Goal: Task Accomplishment & Management: Manage account settings

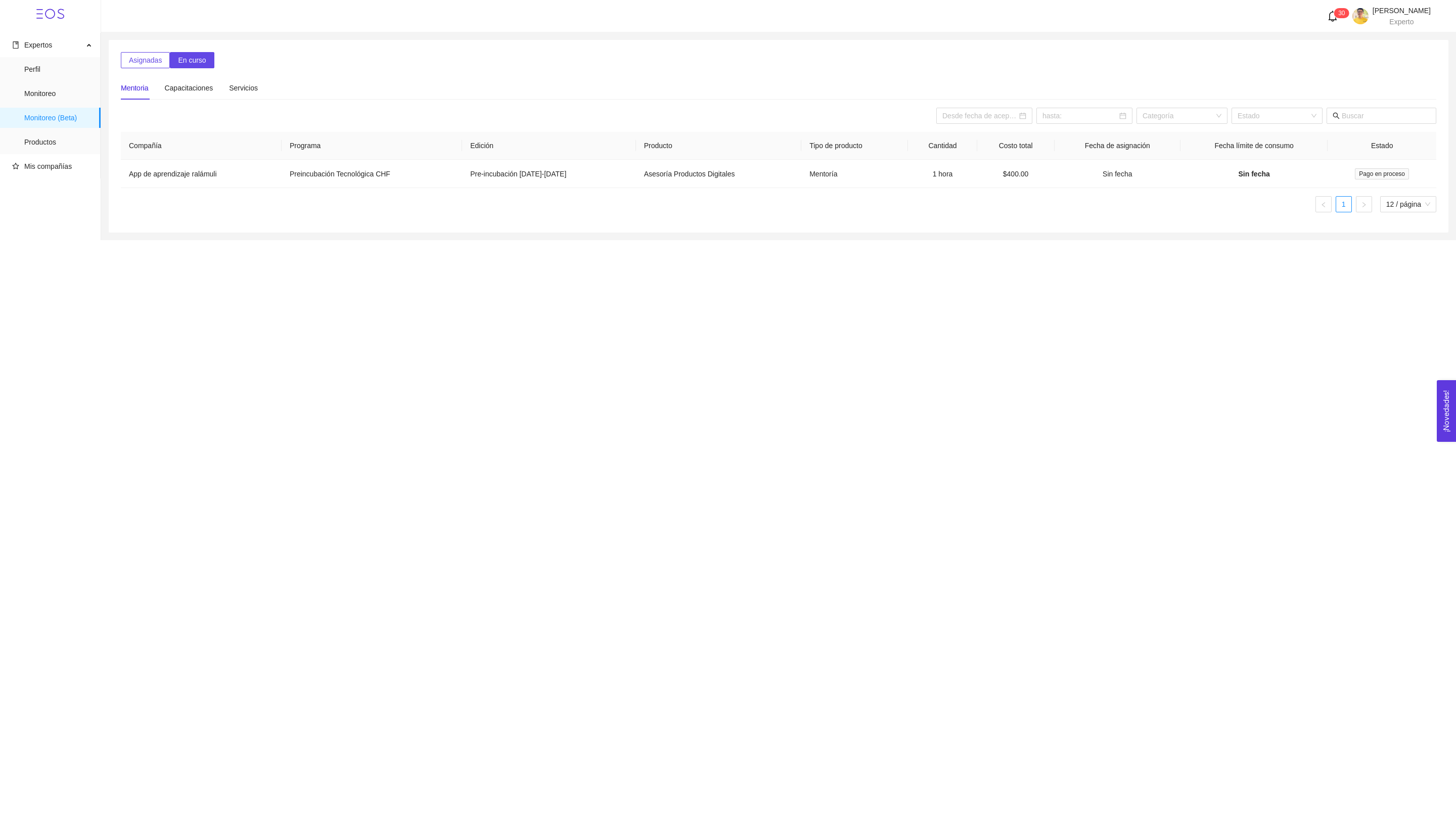
click at [138, 68] on div "Mentoria Capacitaciones Servicios" at bounding box center [779, 84] width 1316 height 32
click at [138, 61] on span "Asignadas" at bounding box center [145, 60] width 33 height 11
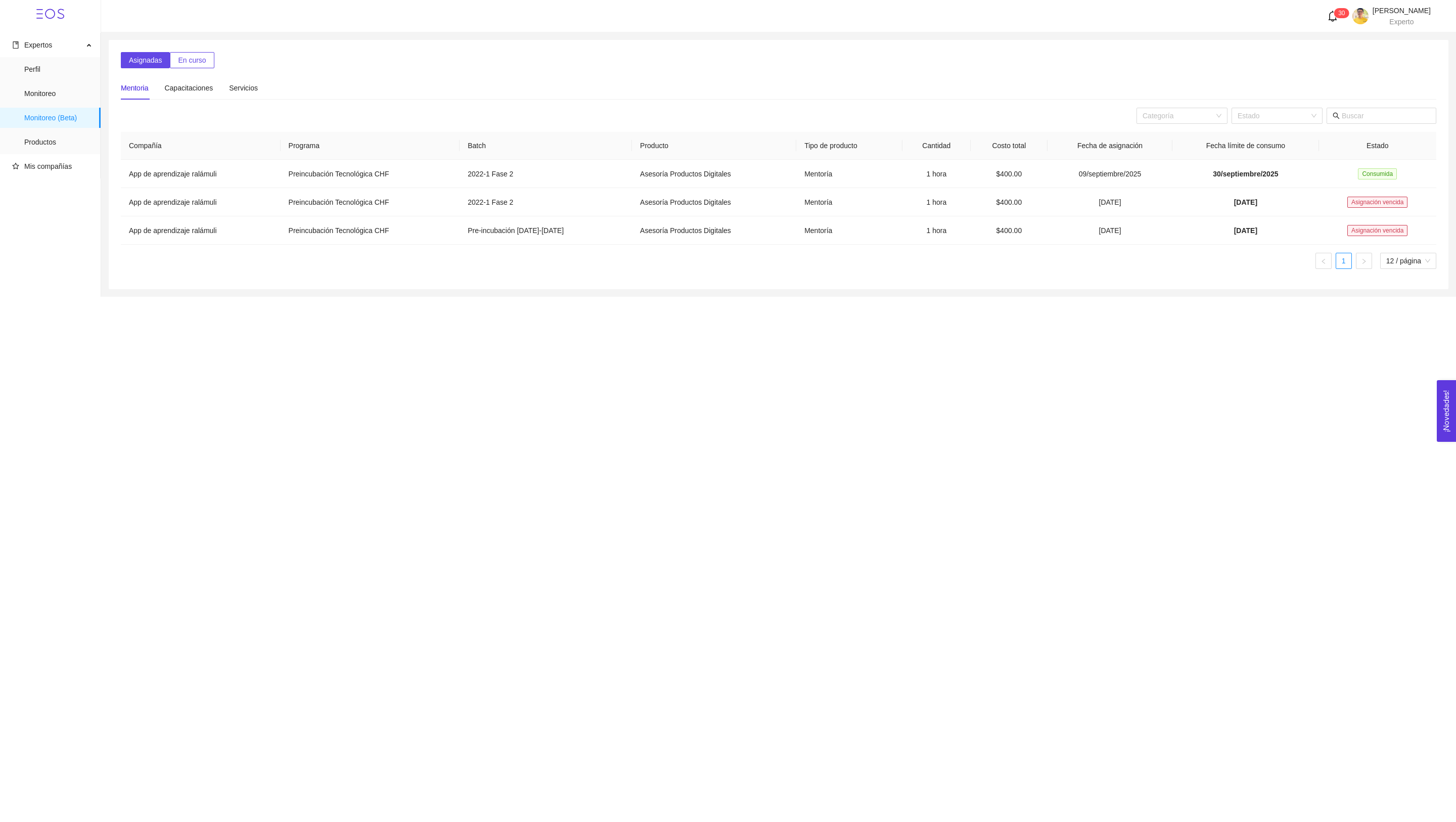
click at [199, 69] on div "Mentoria Capacitaciones Servicios" at bounding box center [779, 84] width 1316 height 32
click at [199, 64] on span "En curso" at bounding box center [192, 60] width 28 height 11
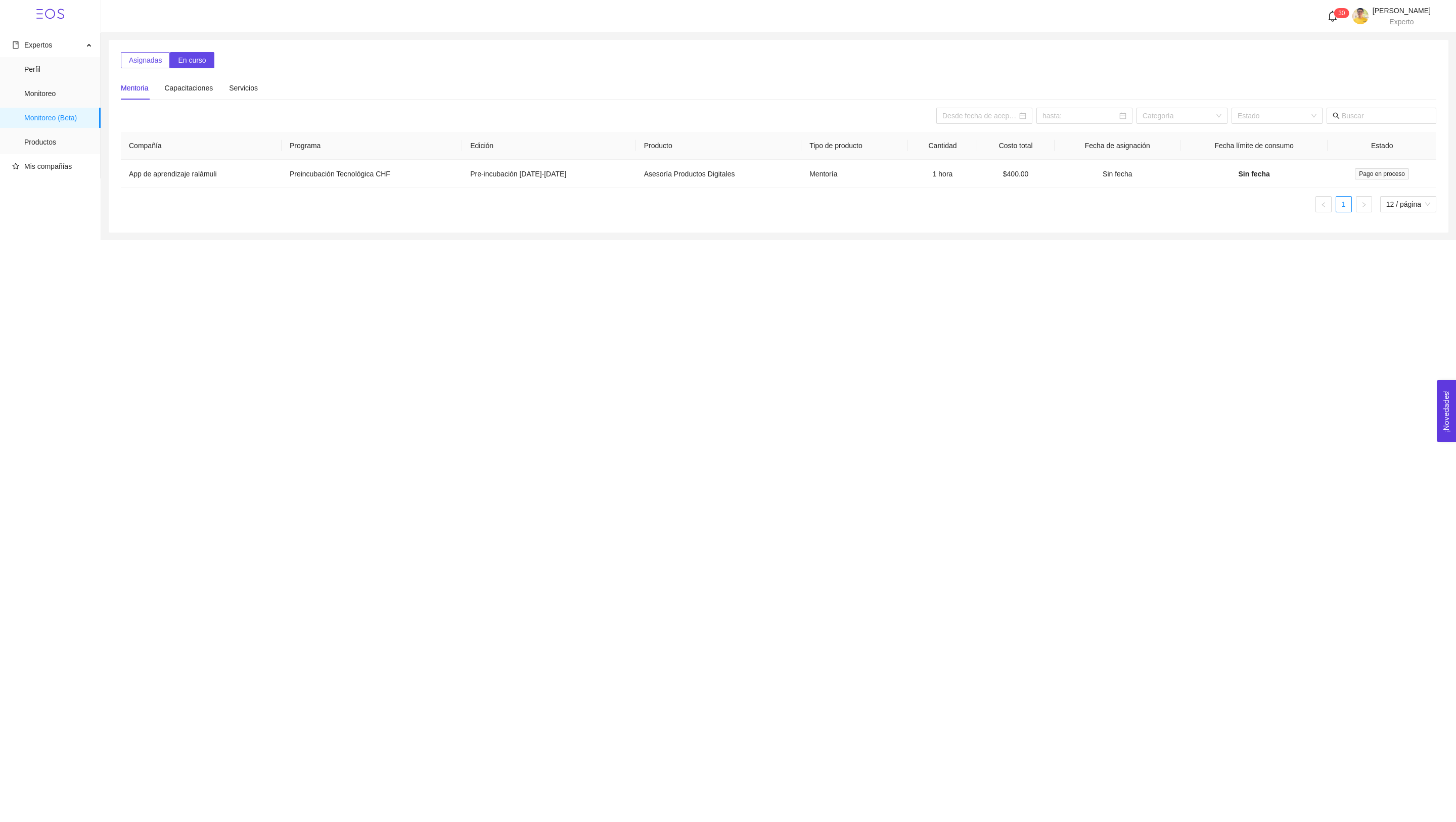
click at [877, 241] on div "Expertos Perfil Monitoreo Monitoreo (Beta) Productos Mis compañías 3 0 [PERSON_…" at bounding box center [728, 411] width 1456 height 822
click at [65, 134] on span "Productos" at bounding box center [58, 142] width 68 height 20
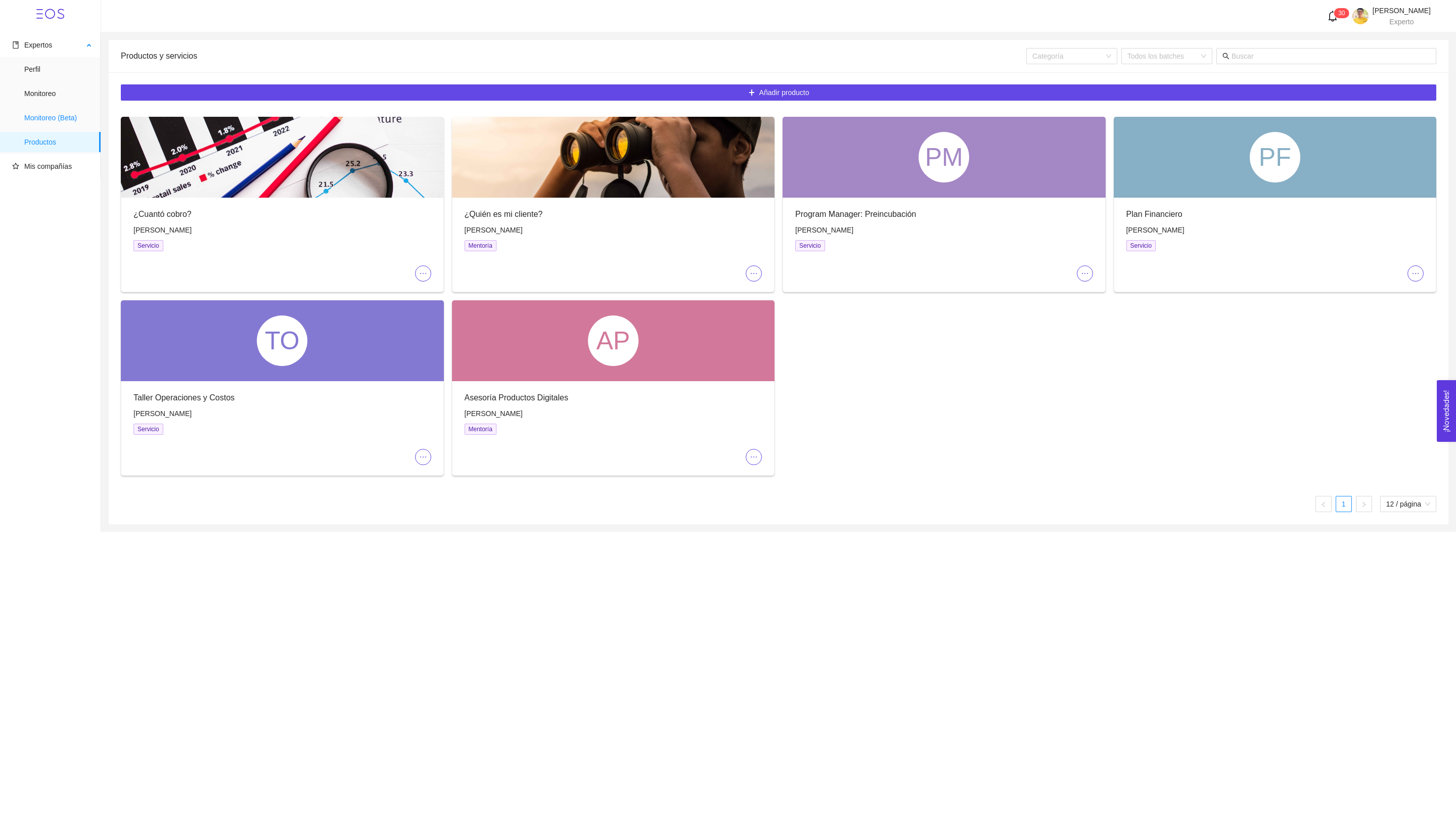
click at [66, 111] on span "Monitoreo (Beta)" at bounding box center [58, 118] width 68 height 20
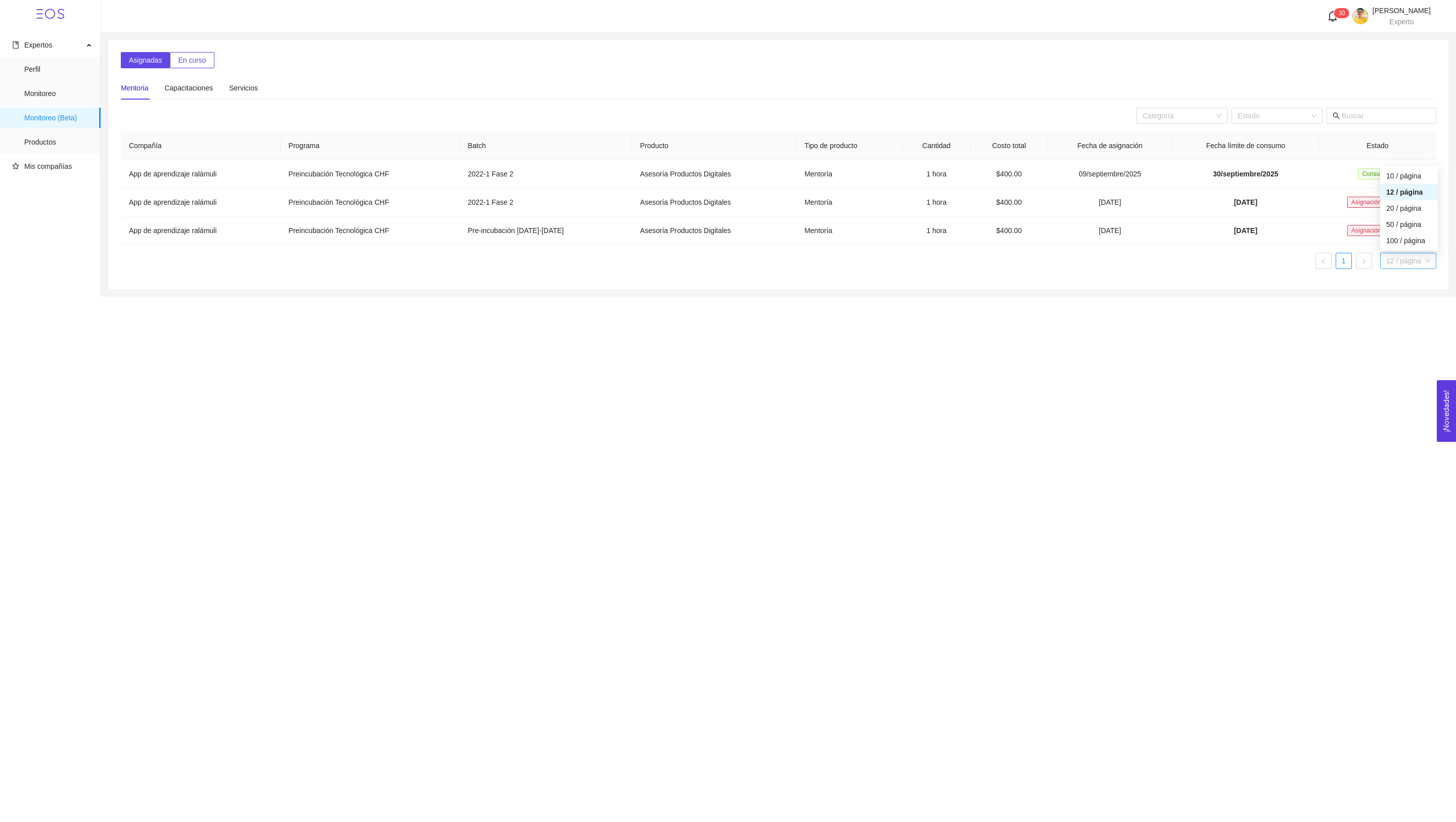
click at [1410, 265] on span "12 / página" at bounding box center [1408, 261] width 44 height 15
click at [1396, 187] on div "12 / página" at bounding box center [1409, 192] width 45 height 11
click at [1401, 262] on span "12 / página" at bounding box center [1408, 261] width 44 height 15
click at [1395, 176] on div "10 / página" at bounding box center [1409, 176] width 45 height 11
click at [1404, 267] on span "10 / página" at bounding box center [1408, 261] width 44 height 15
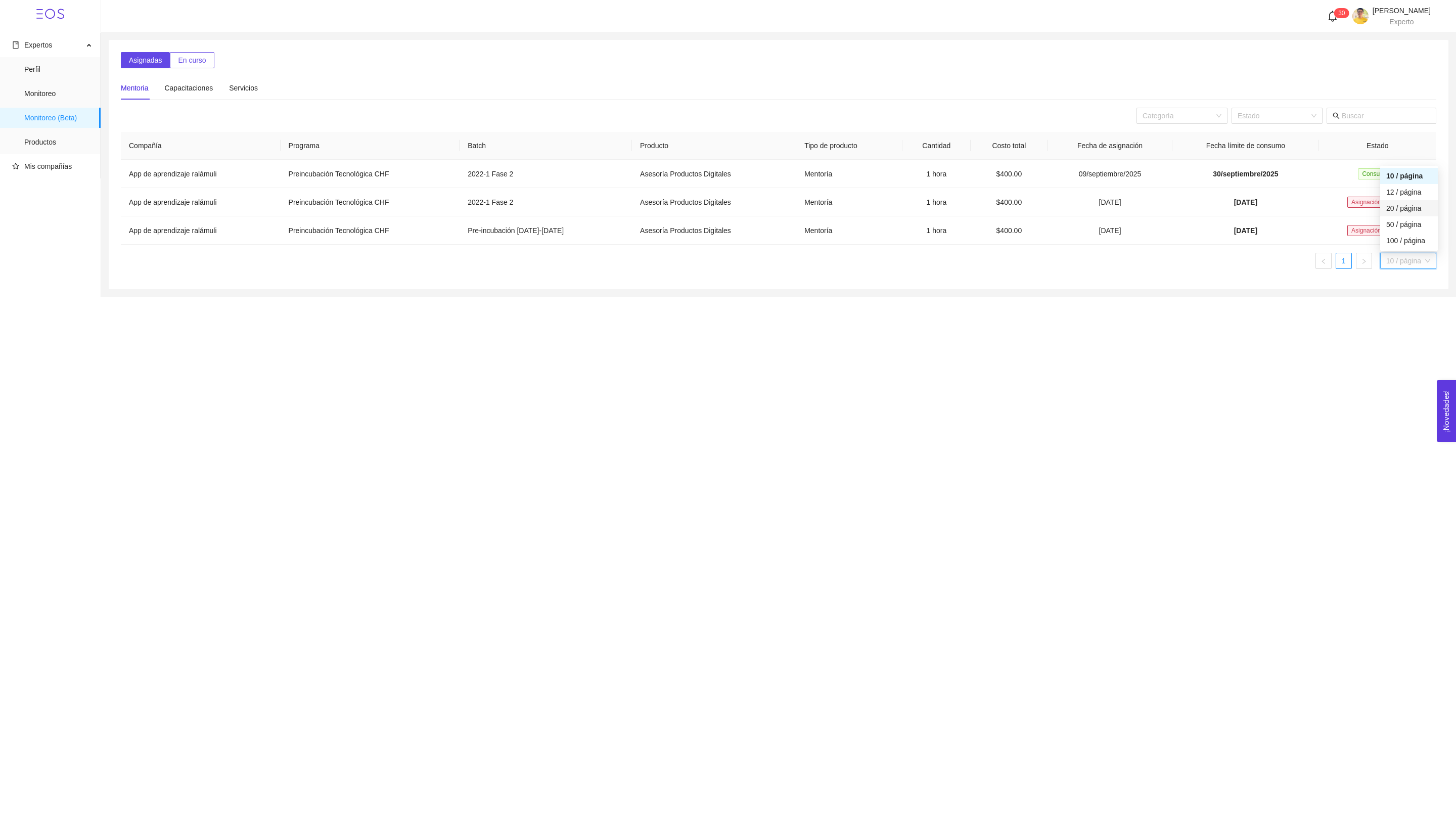
click at [1409, 211] on div "20 / página" at bounding box center [1409, 208] width 45 height 11
click at [202, 92] on div "Capacitaciones" at bounding box center [189, 87] width 49 height 11
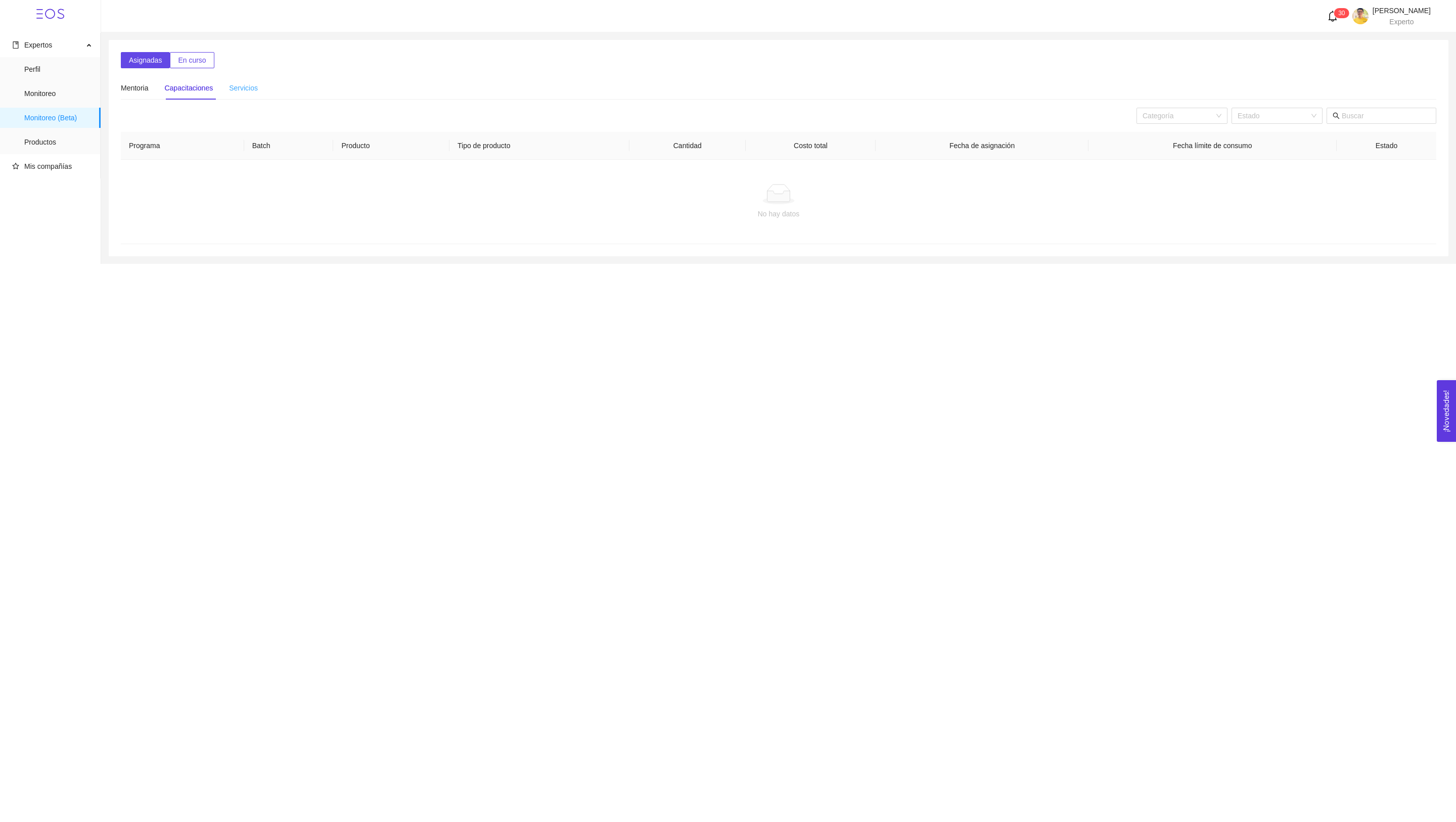
click at [248, 95] on div "Servicios" at bounding box center [243, 87] width 29 height 23
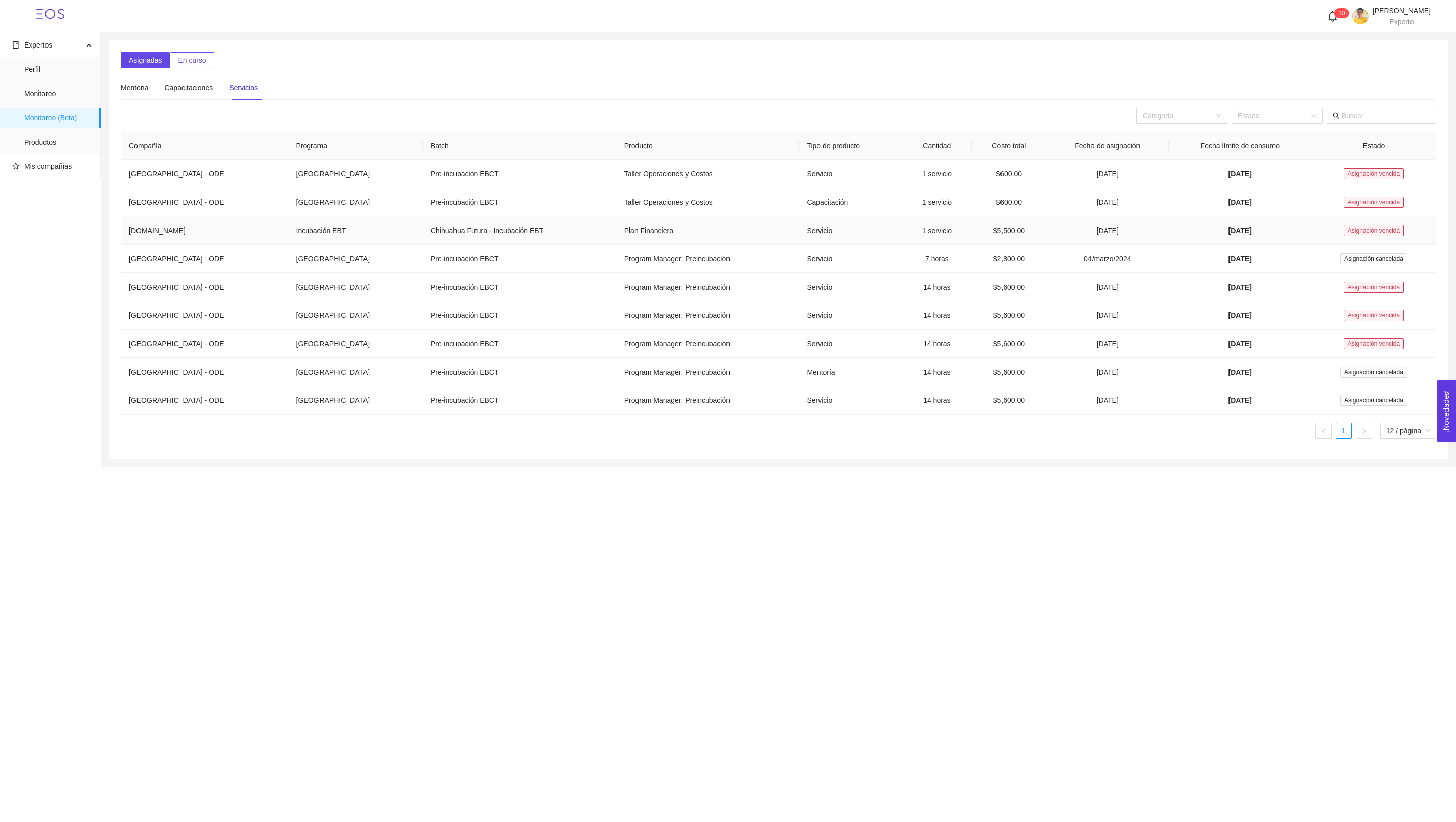
click at [1363, 227] on span "Asignación vencida" at bounding box center [1374, 230] width 60 height 11
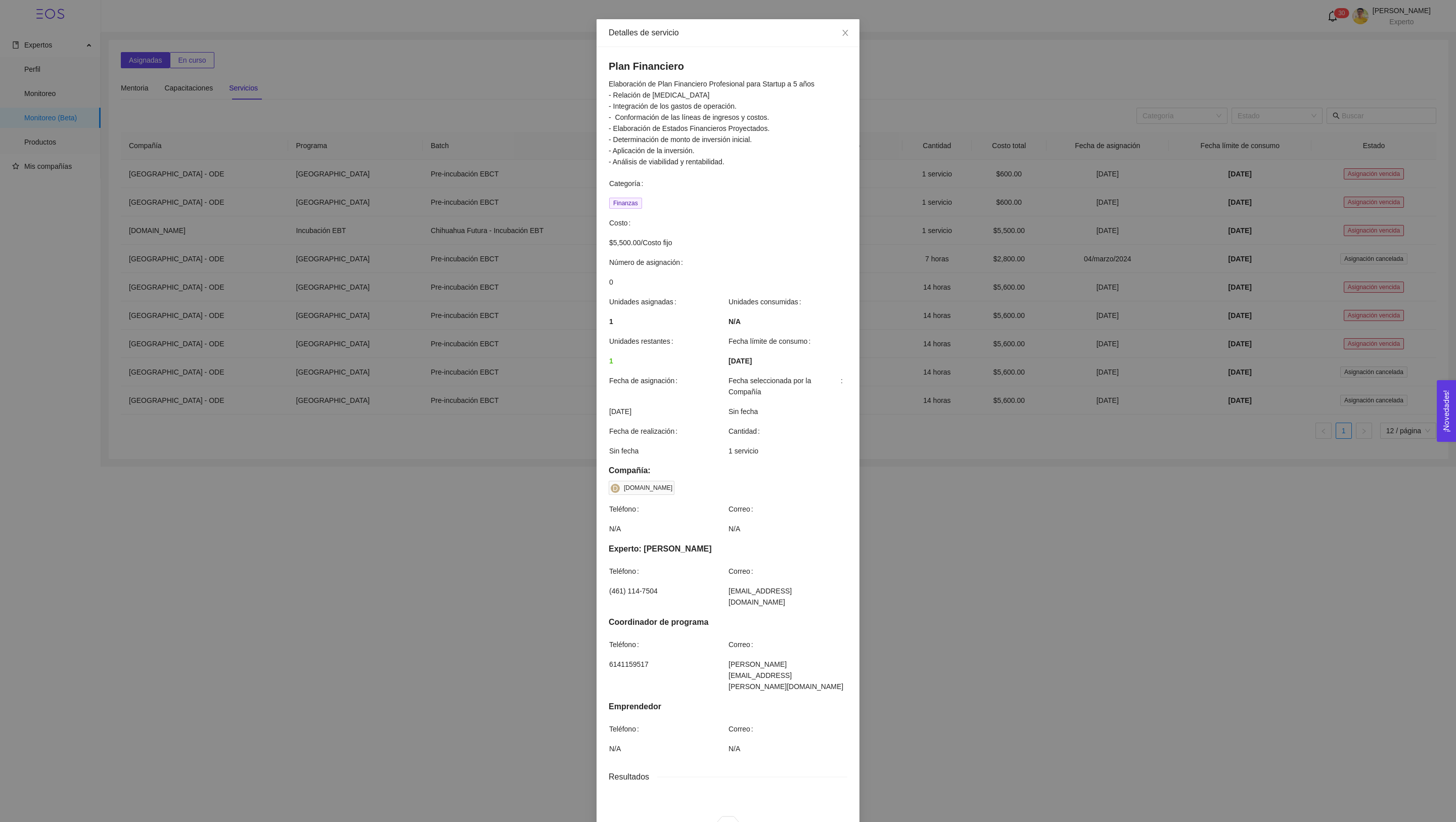
scroll to position [29, 0]
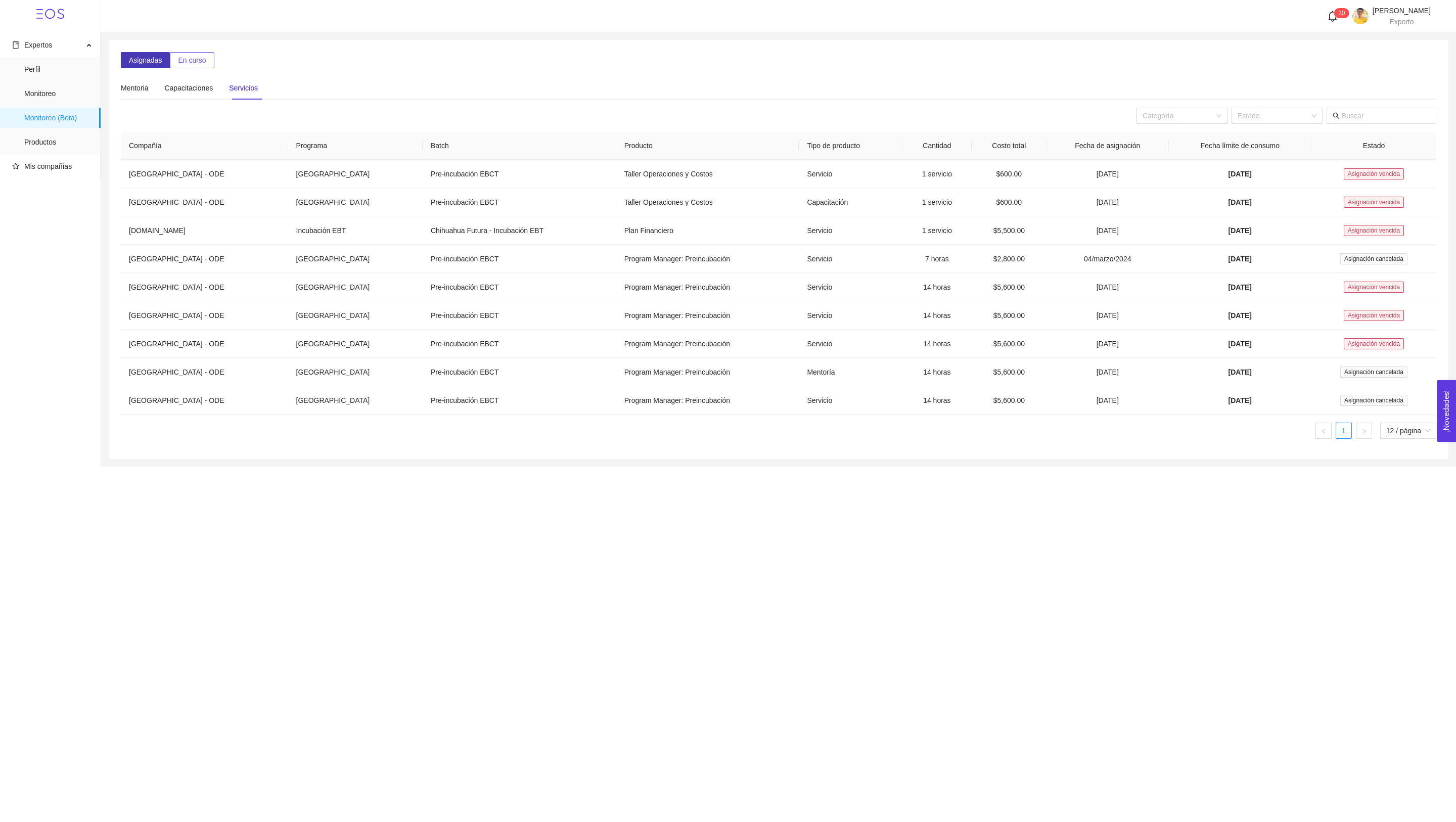
click at [151, 55] on span "Asignadas" at bounding box center [145, 60] width 33 height 11
click at [195, 86] on div "Capacitaciones" at bounding box center [189, 87] width 49 height 11
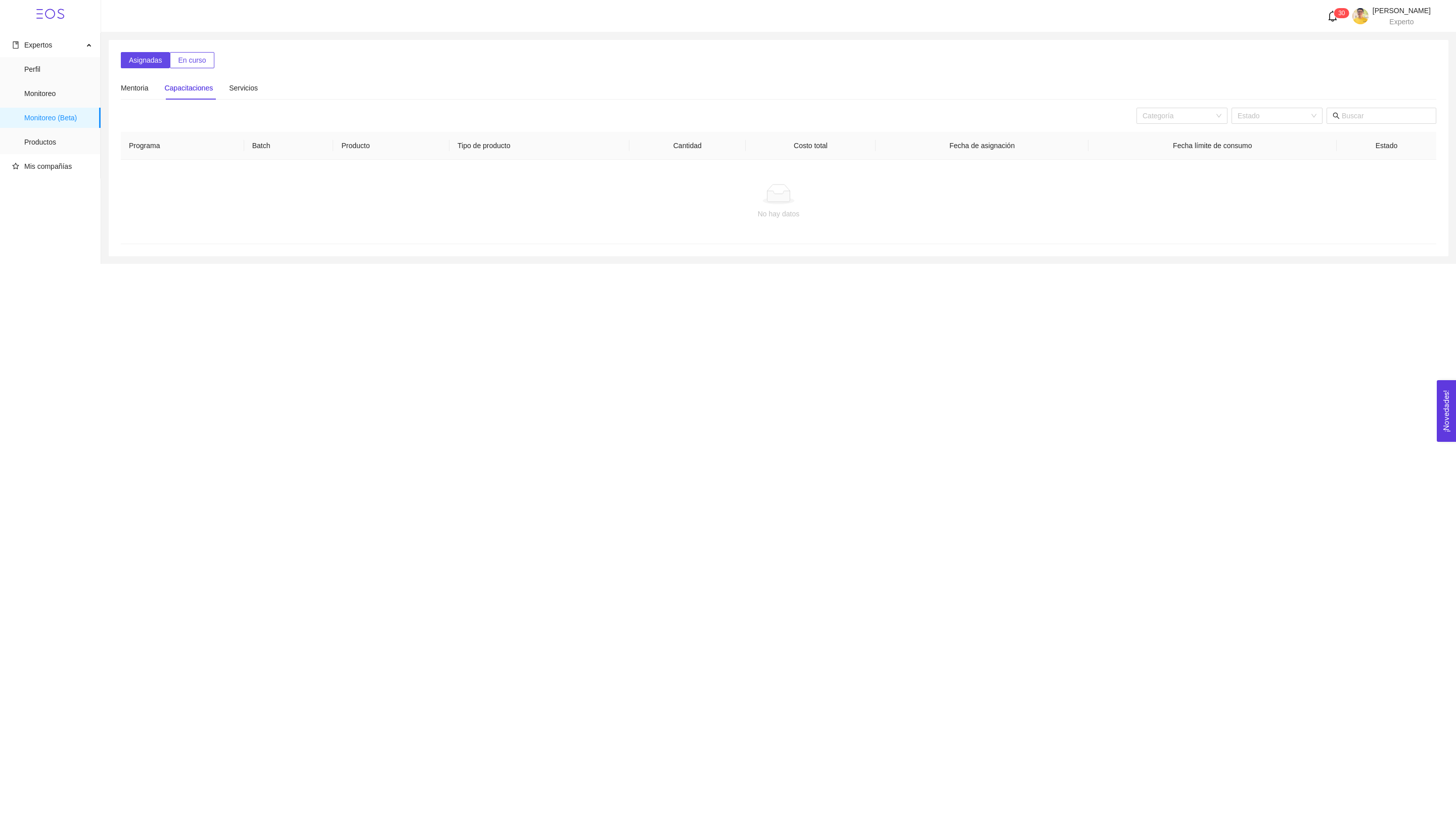
click at [153, 89] on div "Mentoria Capacitaciones Servicios" at bounding box center [189, 87] width 137 height 23
click at [148, 90] on div "Mentoria" at bounding box center [135, 87] width 27 height 11
